Goal: Task Accomplishment & Management: Manage account settings

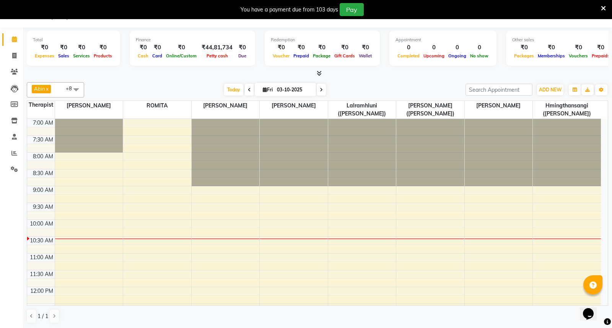
click at [248, 89] on icon at bounding box center [249, 90] width 3 height 5
type input "02-10-2025"
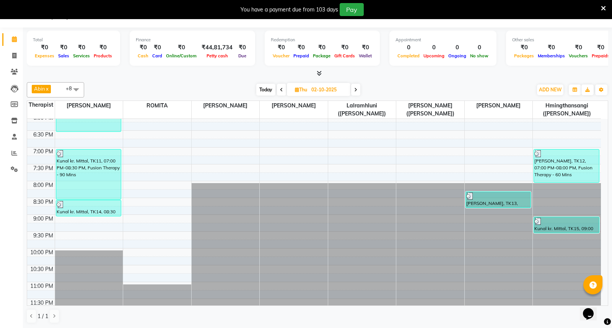
scroll to position [388, 0]
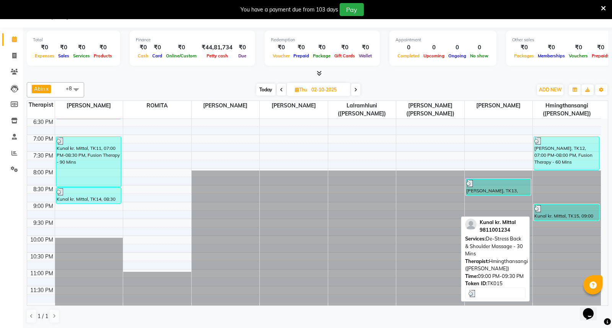
click at [555, 213] on div "Kunal kr. Mittal, TK15, 09:00 PM-09:30 PM, De-Stress Back & Shoulder Massage - …" at bounding box center [566, 213] width 65 height 16
select select "3"
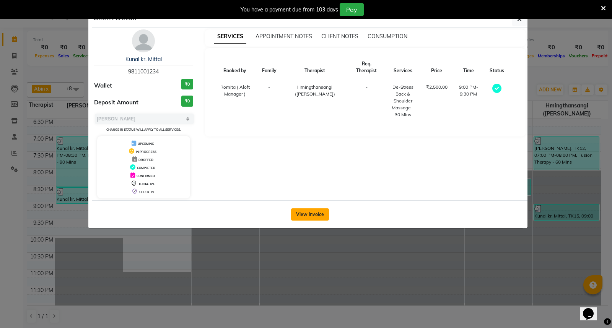
click at [323, 219] on button "View Invoice" at bounding box center [310, 214] width 38 height 12
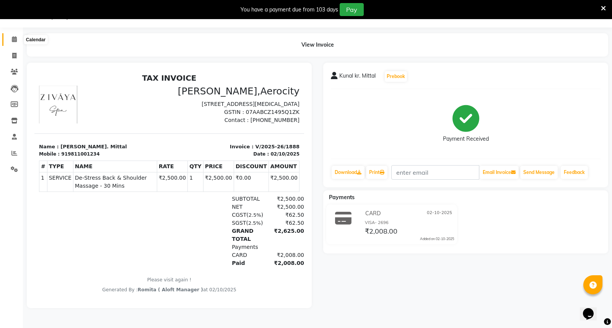
click at [14, 36] on span at bounding box center [14, 39] width 13 height 9
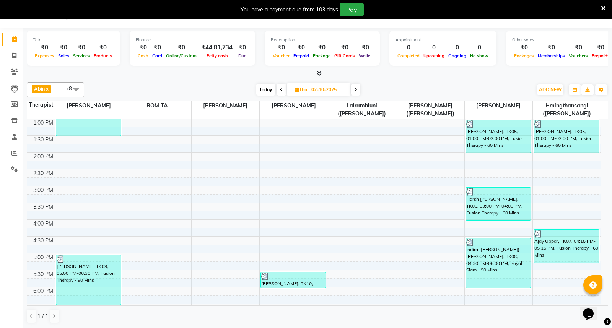
scroll to position [345, 0]
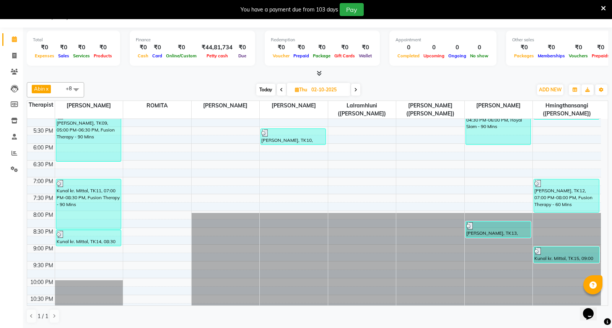
click at [357, 90] on icon at bounding box center [355, 90] width 3 height 5
type input "03-10-2025"
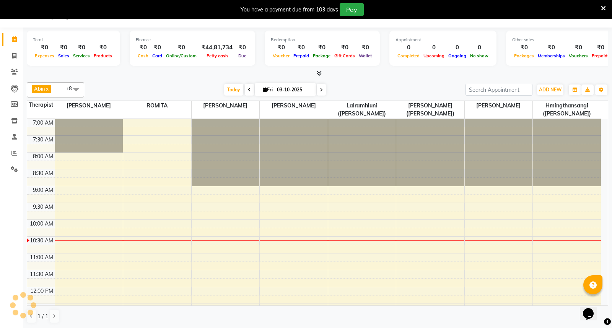
scroll to position [101, 0]
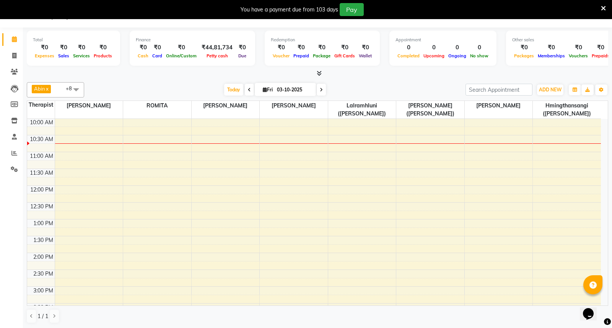
click at [70, 130] on div "7:00 AM 7:30 AM 8:00 AM 8:30 AM 9:00 AM 9:30 AM 10:00 AM 10:30 AM 11:00 AM 11:3…" at bounding box center [313, 304] width 573 height 572
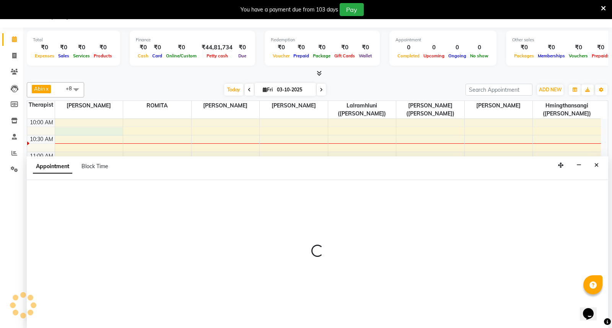
select select "48454"
select select "615"
select select "tentative"
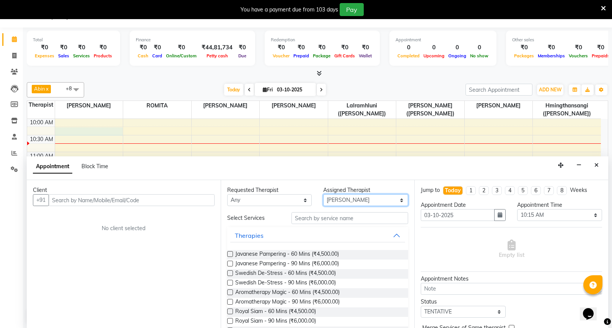
click at [394, 200] on select "Select [PERSON_NAME] ([PERSON_NAME]) [PERSON_NAME] ([PERSON_NAME]) [PERSON_NAME…" at bounding box center [365, 200] width 85 height 12
select select "48457"
click at [323, 194] on select "Select [PERSON_NAME] ([PERSON_NAME]) [PERSON_NAME] ([PERSON_NAME]) [PERSON_NAME…" at bounding box center [365, 200] width 85 height 12
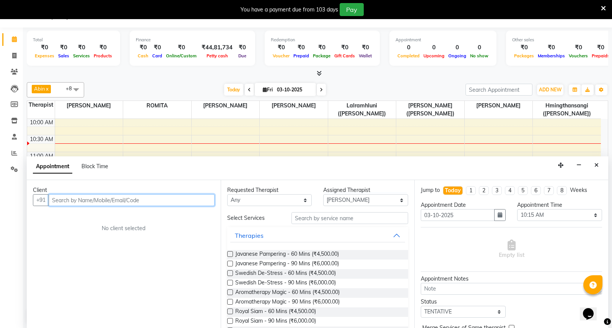
click at [150, 202] on input "text" at bounding box center [132, 200] width 166 height 12
type input "9619238151"
click at [200, 200] on span "Add Client" at bounding box center [199, 200] width 26 height 7
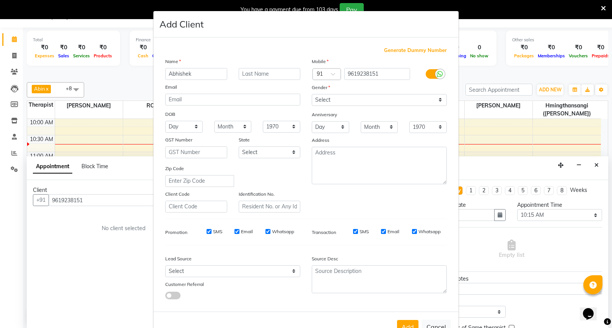
type input "Abhishek"
click at [252, 75] on input "text" at bounding box center [270, 74] width 62 height 12
type input "Iyer"
click at [438, 99] on select "Select [DEMOGRAPHIC_DATA] [DEMOGRAPHIC_DATA] Other Prefer Not To Say" at bounding box center [379, 100] width 135 height 12
select select "[DEMOGRAPHIC_DATA]"
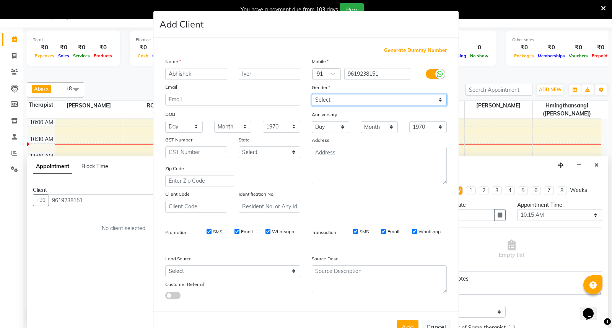
click at [312, 94] on select "Select [DEMOGRAPHIC_DATA] [DEMOGRAPHIC_DATA] Other Prefer Not To Say" at bounding box center [379, 100] width 135 height 12
click at [206, 231] on input "SMS" at bounding box center [208, 231] width 5 height 5
checkbox input "false"
click at [234, 231] on input "Email" at bounding box center [236, 231] width 5 height 5
checkbox input "false"
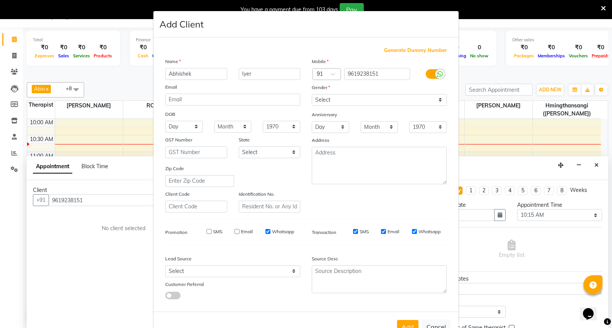
click at [265, 230] on input "Whatsapp" at bounding box center [267, 231] width 5 height 5
checkbox input "false"
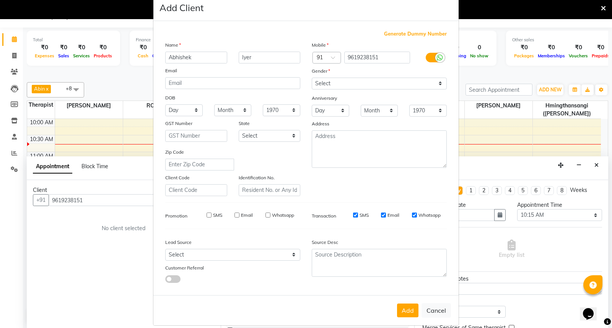
scroll to position [25, 0]
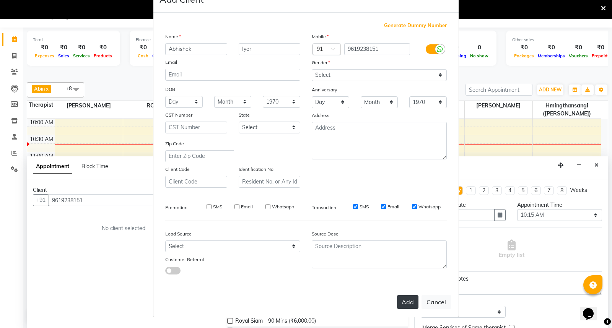
click at [410, 301] on button "Add" at bounding box center [407, 302] width 21 height 14
select select
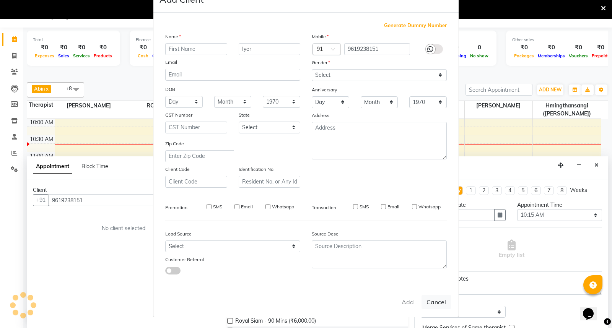
select select
checkbox input "false"
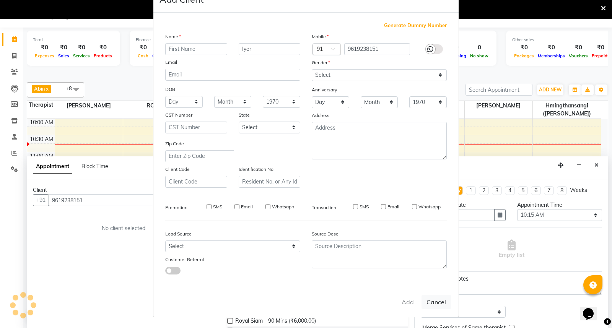
checkbox input "false"
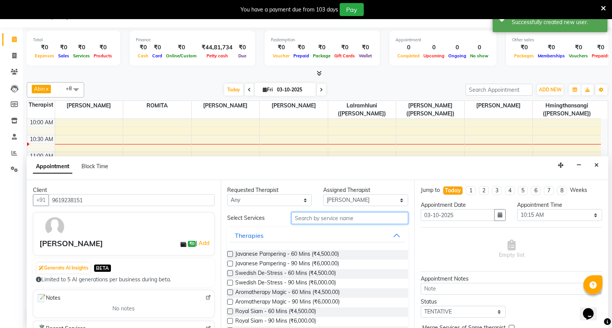
click at [312, 220] on input "text" at bounding box center [349, 218] width 117 height 12
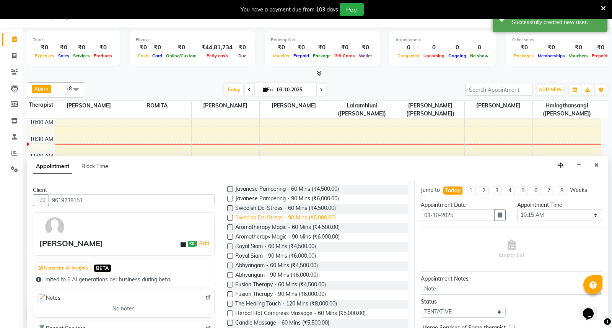
scroll to position [85, 0]
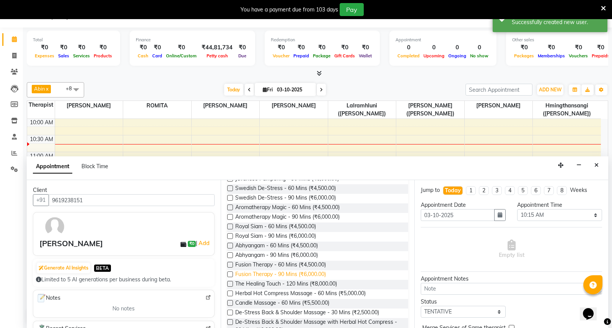
click at [277, 273] on span "Fusion Therapy - 90 Mins (₹6,000.00)" at bounding box center [280, 275] width 91 height 10
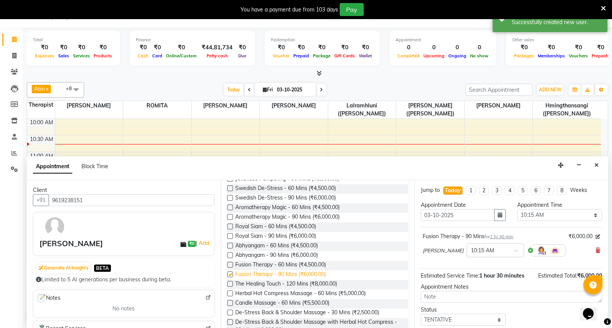
checkbox input "false"
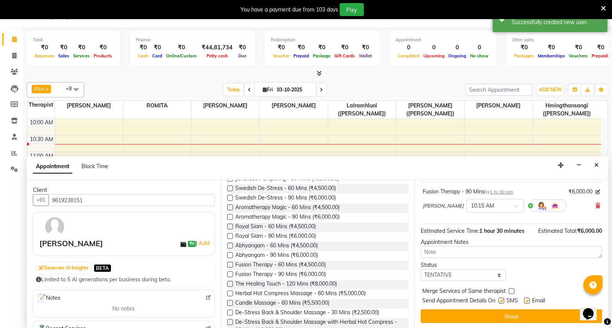
scroll to position [46, 0]
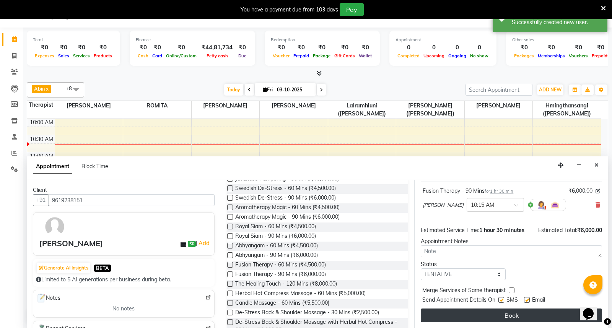
click at [526, 312] on button "Book" at bounding box center [511, 316] width 181 height 14
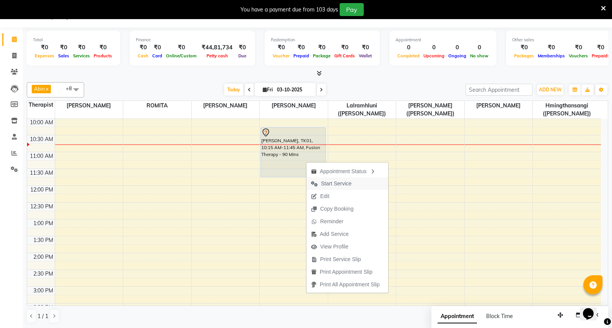
click at [340, 181] on span "Start Service" at bounding box center [336, 184] width 31 height 8
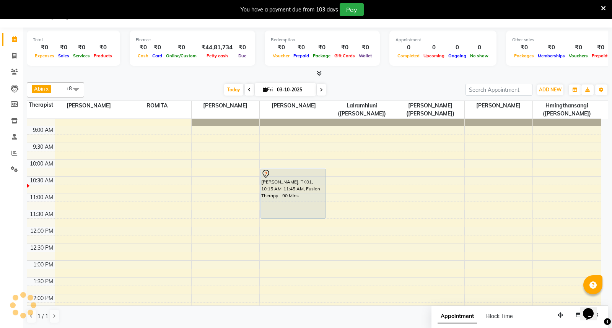
scroll to position [0, 0]
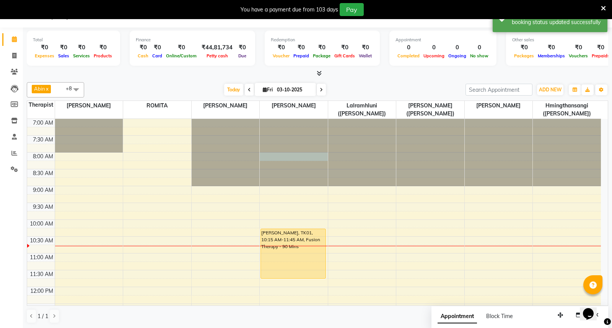
click at [280, 119] on div at bounding box center [294, 119] width 68 height 0
select select "48457"
select select "480"
select select "tentative"
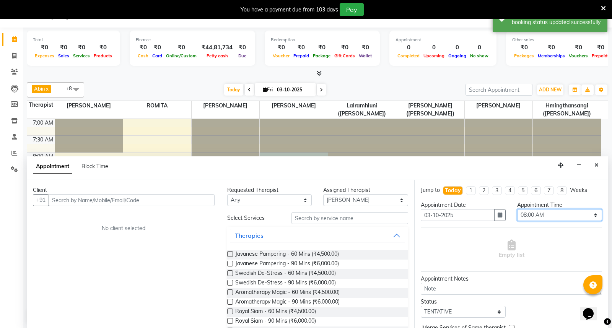
click at [588, 215] on select "Select 08:00 AM 08:15 AM 08:30 AM 08:45 AM 09:00 AM 09:15 AM 09:30 AM 09:45 AM …" at bounding box center [559, 215] width 85 height 12
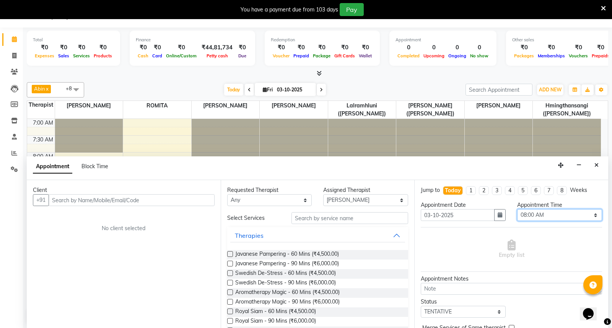
select select "495"
click at [517, 209] on select "Select 08:00 AM 08:15 AM 08:30 AM 08:45 AM 09:00 AM 09:15 AM 09:30 AM 09:45 AM …" at bounding box center [559, 215] width 85 height 12
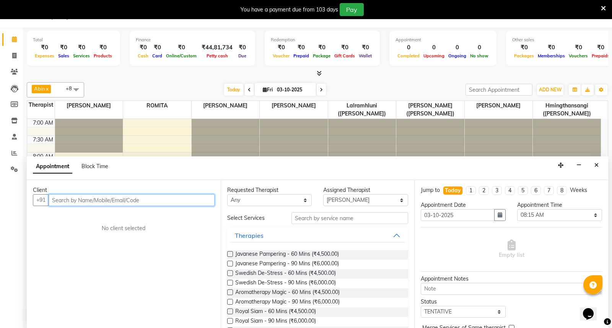
click at [85, 200] on input "text" at bounding box center [132, 200] width 166 height 12
type input "9963336622"
click at [205, 201] on span "Add Client" at bounding box center [199, 200] width 26 height 7
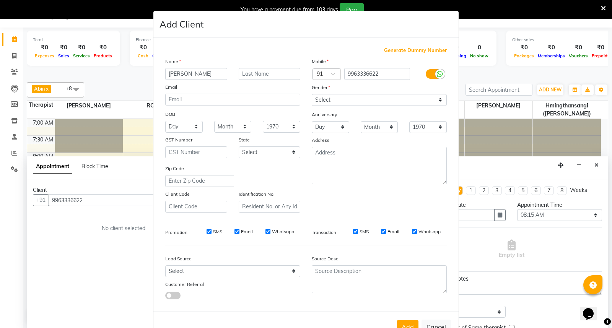
type input "[PERSON_NAME]"
click at [270, 70] on input "text" at bounding box center [270, 74] width 62 height 12
type input "I"
click at [435, 101] on select "Select [DEMOGRAPHIC_DATA] [DEMOGRAPHIC_DATA] Other Prefer Not To Say" at bounding box center [379, 100] width 135 height 12
select select "[DEMOGRAPHIC_DATA]"
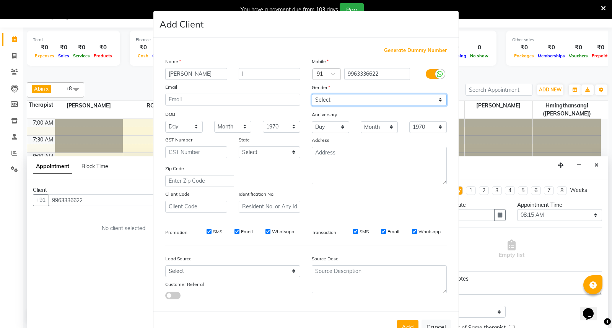
click at [312, 94] on select "Select [DEMOGRAPHIC_DATA] [DEMOGRAPHIC_DATA] Other Prefer Not To Say" at bounding box center [379, 100] width 135 height 12
click at [206, 230] on input "SMS" at bounding box center [208, 231] width 5 height 5
checkbox input "false"
click at [234, 233] on input "Email" at bounding box center [236, 231] width 5 height 5
checkbox input "false"
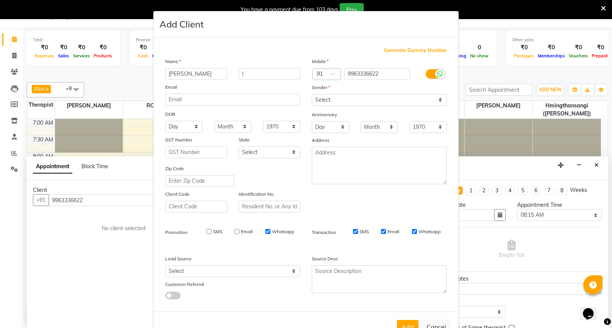
click at [261, 233] on div "SMS Email Whatsapp" at bounding box center [245, 231] width 110 height 7
click at [265, 232] on input "Whatsapp" at bounding box center [267, 231] width 5 height 5
checkbox input "false"
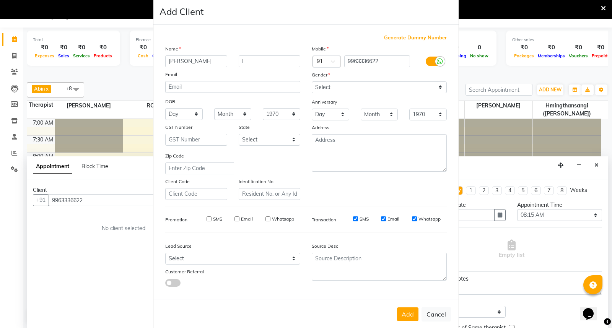
scroll to position [25, 0]
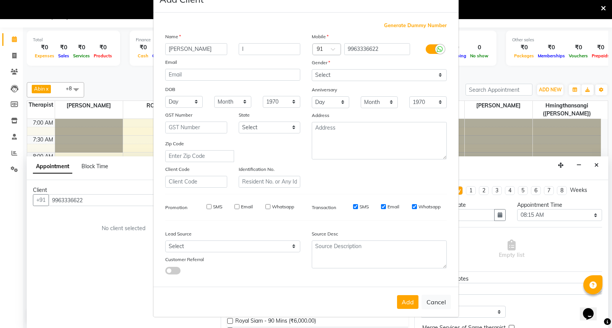
click at [404, 303] on button "Add" at bounding box center [407, 302] width 21 height 14
select select
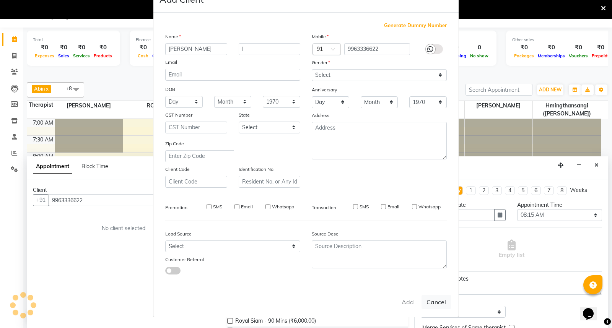
select select
checkbox input "false"
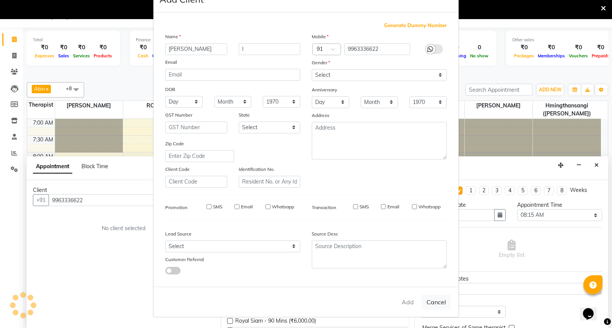
checkbox input "false"
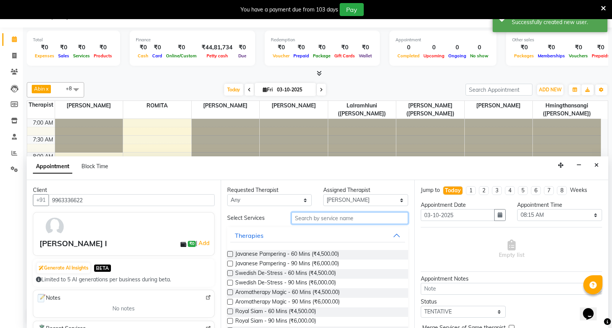
click at [322, 217] on input "text" at bounding box center [349, 218] width 117 height 12
click at [293, 312] on span "Royal Siam - 60 Mins (₹4,500.00)" at bounding box center [275, 312] width 81 height 10
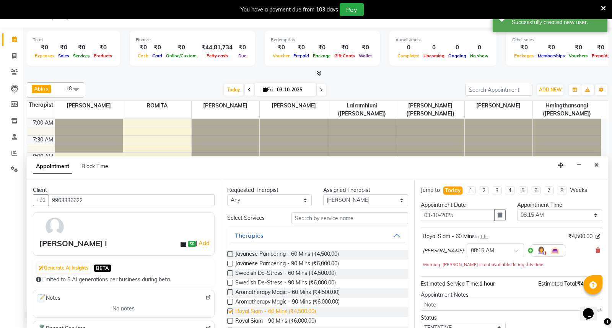
checkbox input "false"
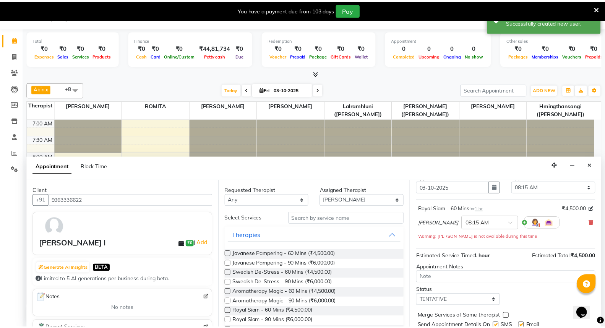
scroll to position [54, 0]
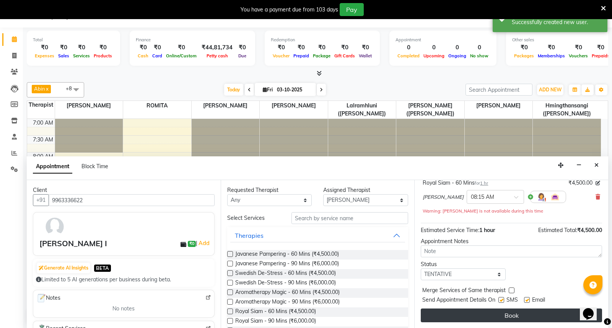
click at [519, 315] on button "Book" at bounding box center [511, 316] width 181 height 14
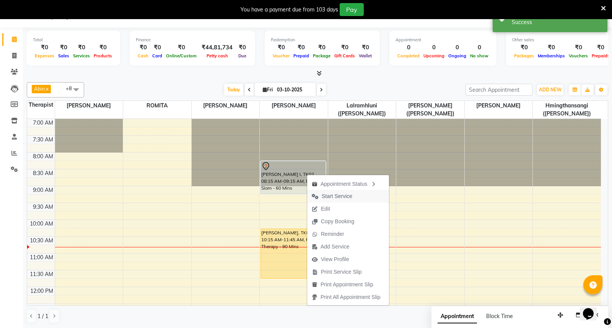
click at [338, 195] on span "Start Service" at bounding box center [337, 196] width 31 height 8
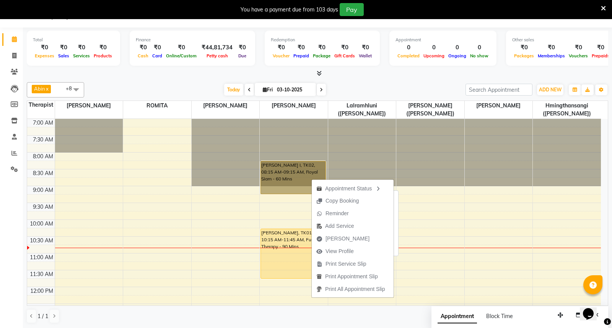
click at [289, 177] on link "[PERSON_NAME] I, TK02, 08:15 AM-09:15 AM, Royal Siam - 60 Mins" at bounding box center [292, 177] width 65 height 33
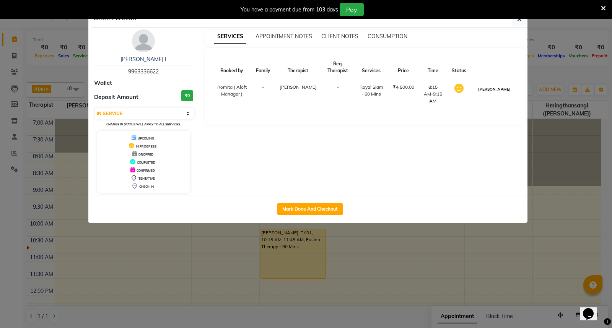
click at [502, 90] on button "[PERSON_NAME]" at bounding box center [494, 89] width 36 height 10
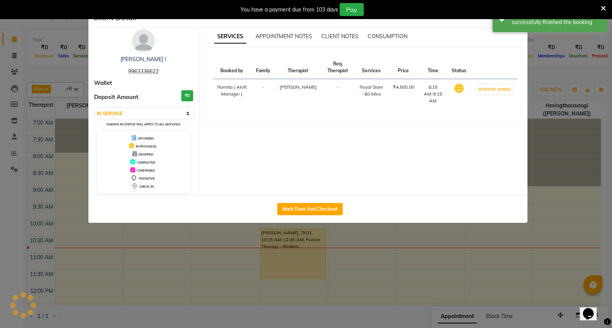
select select "3"
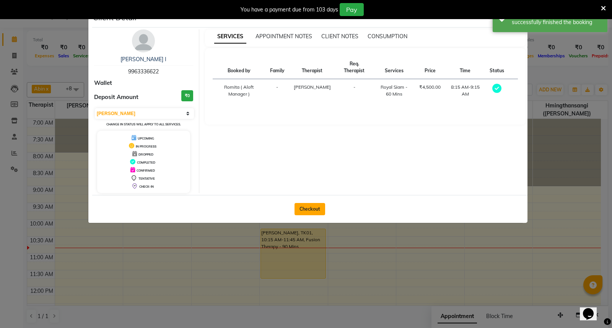
click at [312, 211] on button "Checkout" at bounding box center [309, 209] width 31 height 12
select select "service"
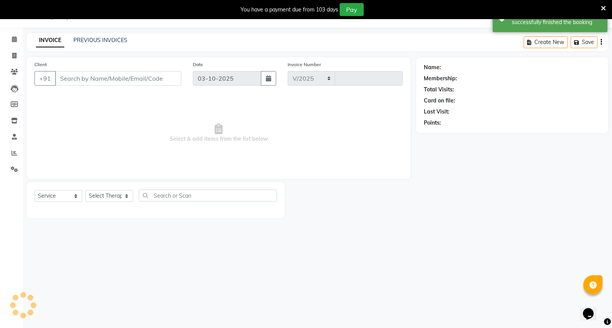
select select "6403"
type input "1889"
type input "9963336622"
select select "48457"
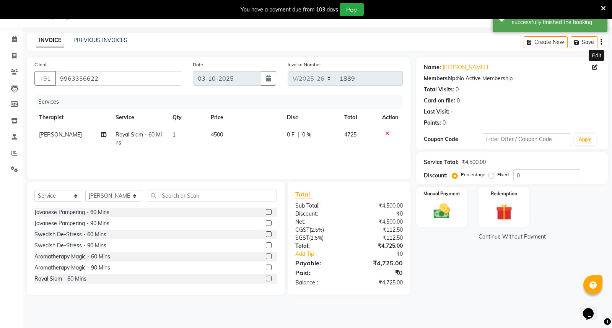
click at [595, 65] on icon at bounding box center [594, 67] width 5 height 5
select select "[DEMOGRAPHIC_DATA]"
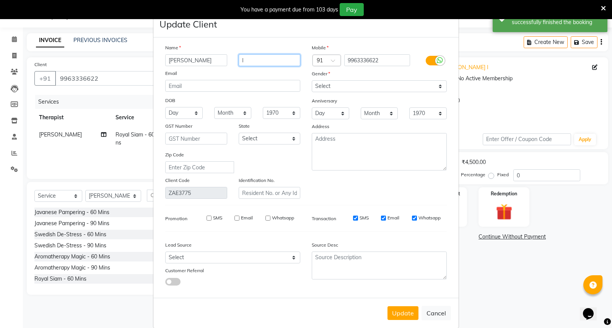
click at [252, 60] on input "I" at bounding box center [270, 60] width 62 height 12
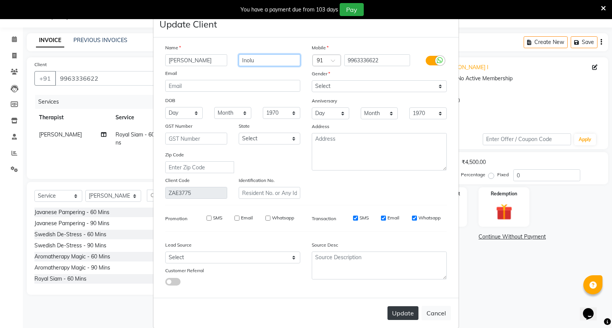
type input "Inolu"
click at [400, 312] on button "Update" at bounding box center [402, 313] width 31 height 14
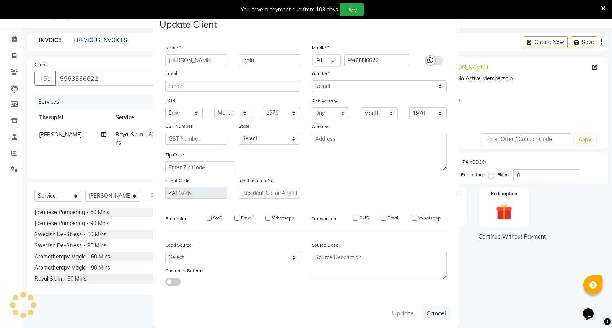
select select
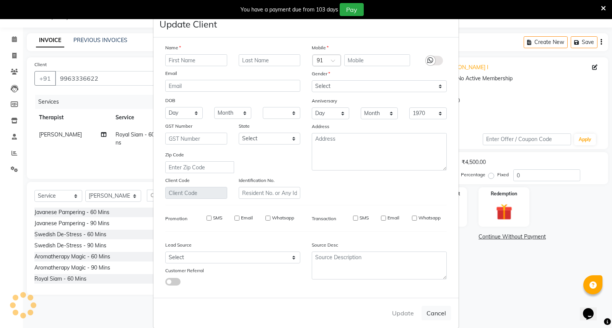
select select
checkbox input "false"
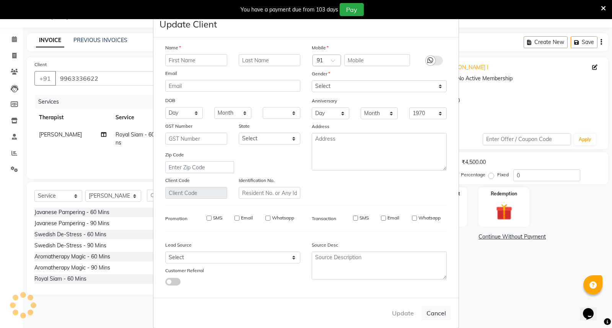
checkbox input "false"
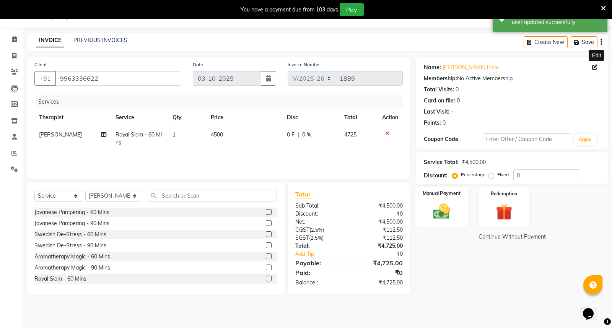
click at [453, 205] on img at bounding box center [442, 210] width 28 height 19
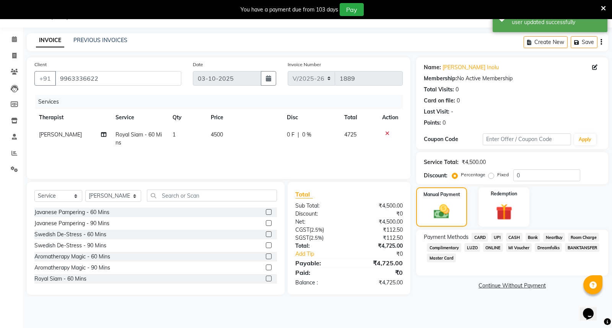
click at [498, 236] on span "UPI" at bounding box center [497, 237] width 12 height 9
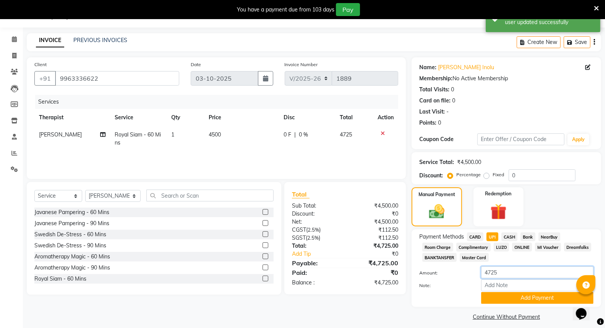
drag, startPoint x: 504, startPoint y: 272, endPoint x: 469, endPoint y: 271, distance: 35.2
click at [469, 273] on div "Amount: 4725" at bounding box center [507, 272] width 186 height 13
type input "4016"
click at [508, 286] on input "Note:" at bounding box center [537, 285] width 112 height 12
type input "UPI-"
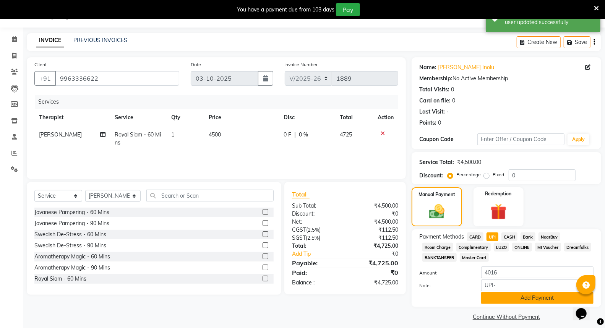
click at [542, 300] on button "Add Payment" at bounding box center [537, 298] width 112 height 12
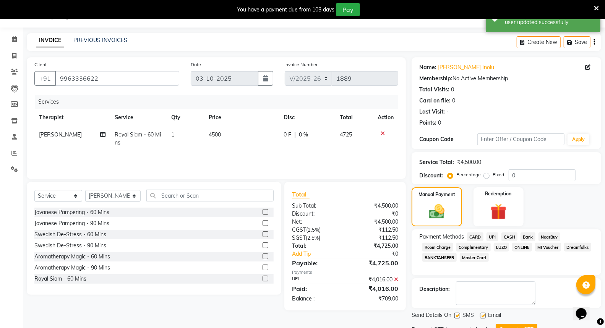
scroll to position [32, 0]
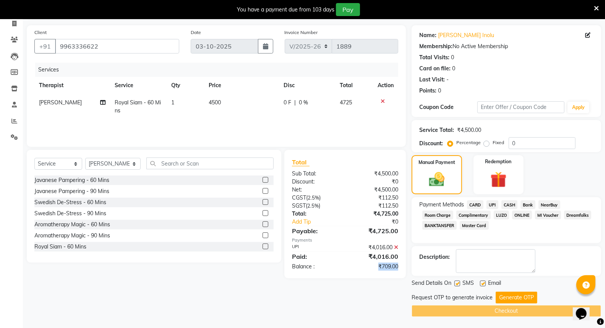
drag, startPoint x: 378, startPoint y: 266, endPoint x: 398, endPoint y: 266, distance: 19.9
click at [398, 266] on div "₹709.00" at bounding box center [374, 267] width 59 height 8
copy div "₹709.00"
click at [493, 144] on label "Fixed" at bounding box center [498, 142] width 11 height 7
click at [486, 144] on input "Fixed" at bounding box center [488, 142] width 5 height 5
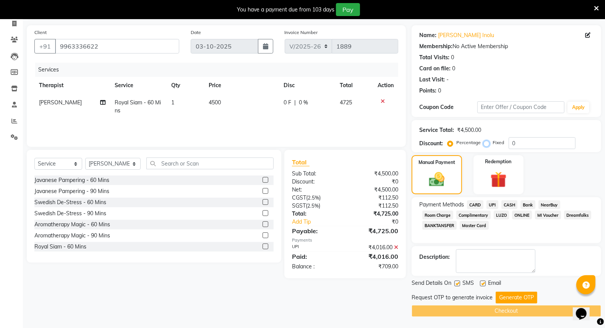
radio input "true"
drag, startPoint x: 510, startPoint y: 141, endPoint x: 517, endPoint y: 141, distance: 6.9
click at [517, 141] on input "0" at bounding box center [542, 143] width 67 height 12
paste input "709.0"
type input "709.00"
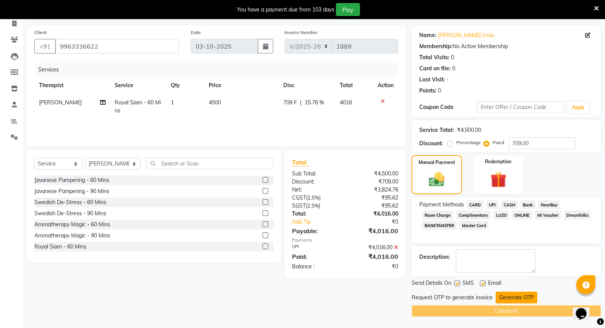
click at [514, 299] on button "Generate OTP" at bounding box center [517, 298] width 42 height 12
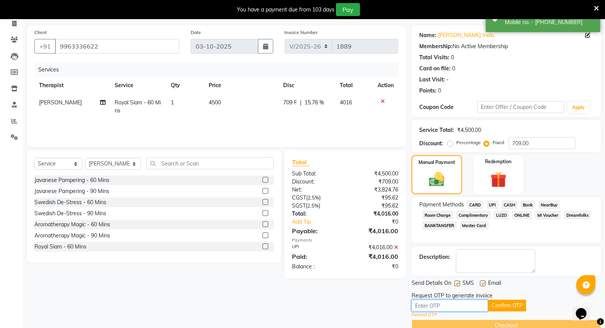
click at [456, 307] on input "text" at bounding box center [450, 306] width 76 height 12
type input "6203"
click at [507, 304] on button "Confirm OTP" at bounding box center [507, 306] width 38 height 12
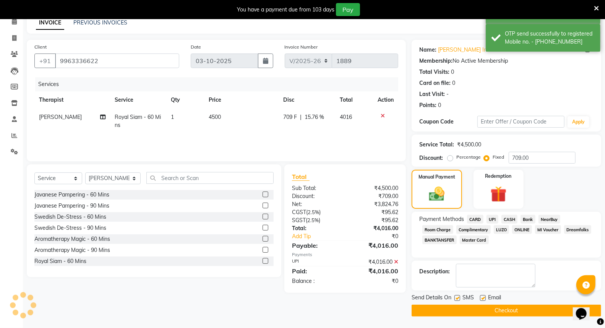
scroll to position [17, 0]
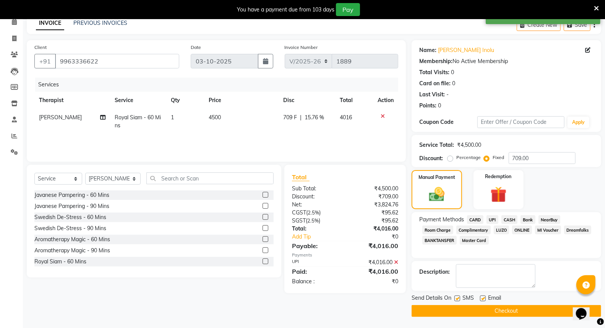
click at [506, 311] on button "Checkout" at bounding box center [507, 311] width 190 height 12
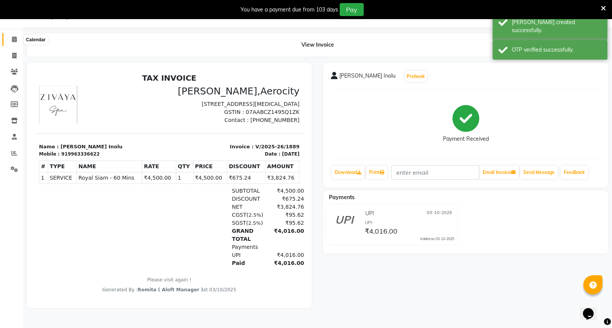
click at [12, 36] on span at bounding box center [14, 39] width 13 height 9
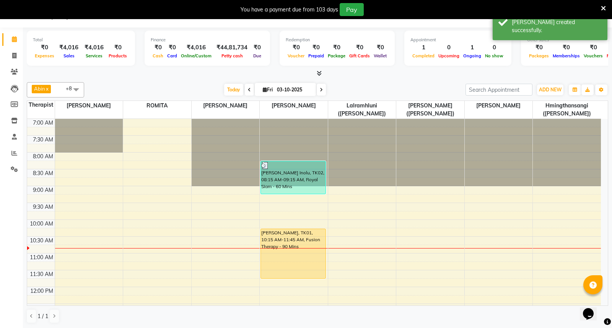
click at [318, 72] on icon at bounding box center [319, 73] width 5 height 6
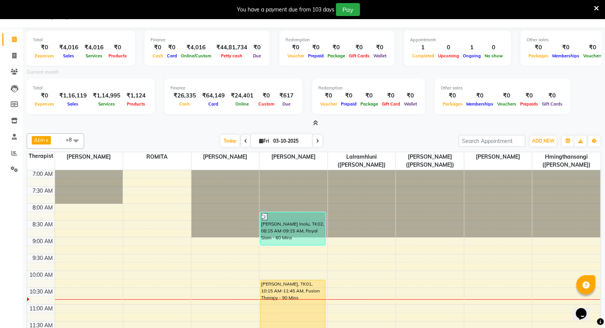
click at [316, 122] on icon at bounding box center [315, 123] width 5 height 6
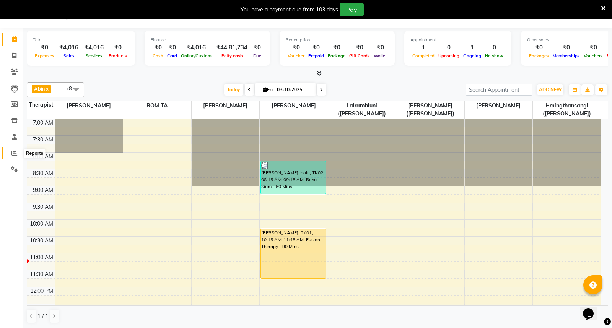
click at [13, 154] on icon at bounding box center [14, 153] width 6 height 6
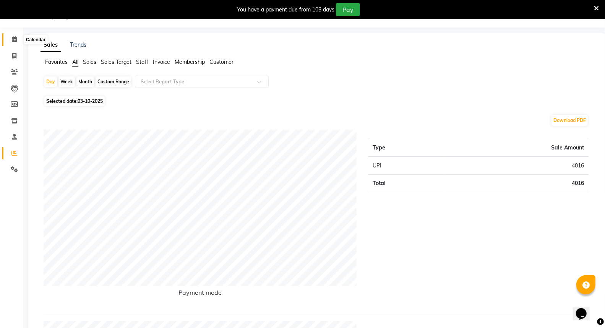
click at [14, 39] on icon at bounding box center [14, 39] width 5 height 6
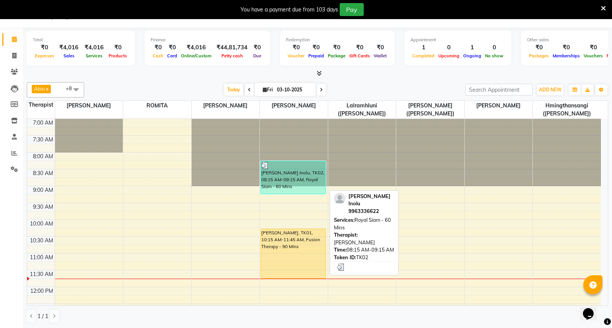
click at [302, 181] on div "[PERSON_NAME] Inolu, TK02, 08:15 AM-09:15 AM, Royal Siam - 60 Mins" at bounding box center [293, 177] width 65 height 32
select select "3"
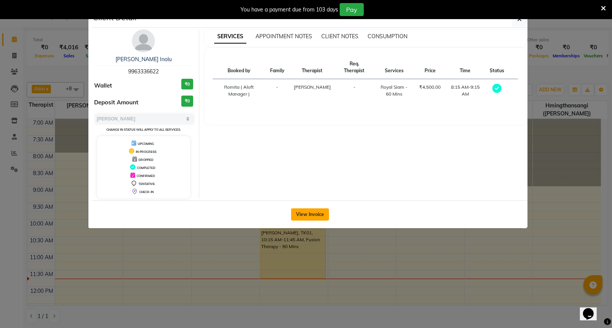
click at [312, 217] on button "View Invoice" at bounding box center [310, 214] width 38 height 12
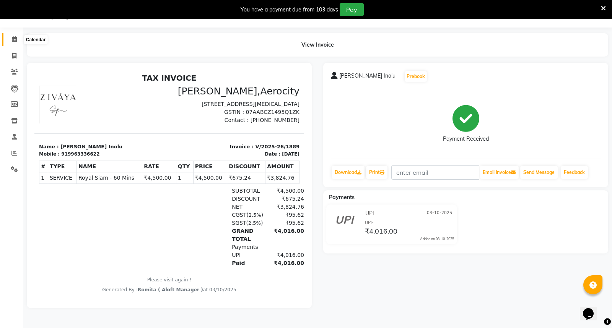
click at [16, 38] on icon at bounding box center [14, 39] width 5 height 6
